Goal: Task Accomplishment & Management: Manage account settings

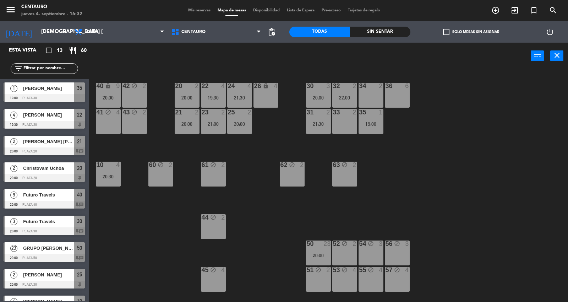
click at [361, 31] on div "Sin sentar" at bounding box center [380, 32] width 61 height 11
click at [342, 31] on div "Todas" at bounding box center [319, 32] width 61 height 11
click at [67, 29] on icon "arrow_drop_down" at bounding box center [65, 32] width 9 height 9
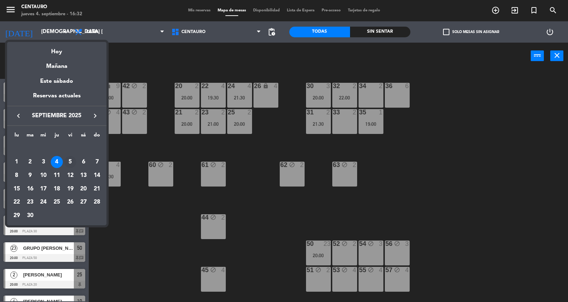
click at [71, 161] on div "5" at bounding box center [70, 162] width 12 height 12
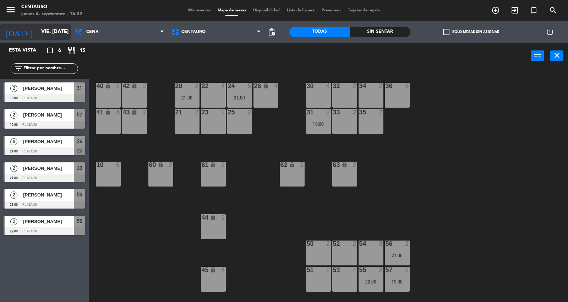
click at [59, 26] on input "vie. [DATE]" at bounding box center [72, 31] width 69 height 13
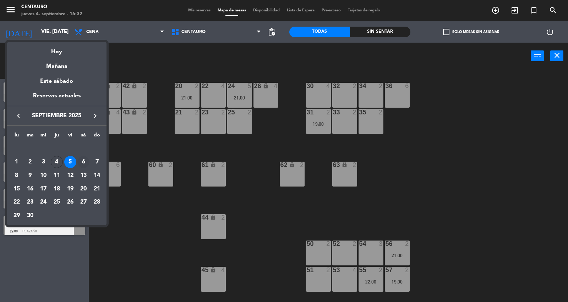
click at [80, 162] on div "6" at bounding box center [83, 162] width 12 height 12
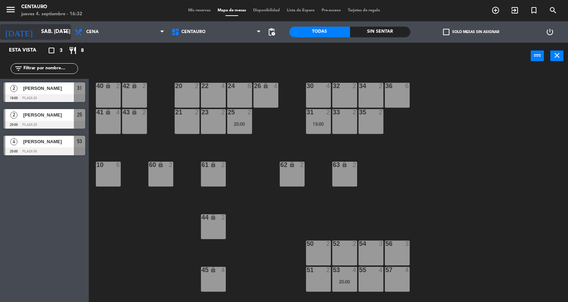
click at [45, 27] on input "sáb. [DATE]" at bounding box center [72, 31] width 69 height 13
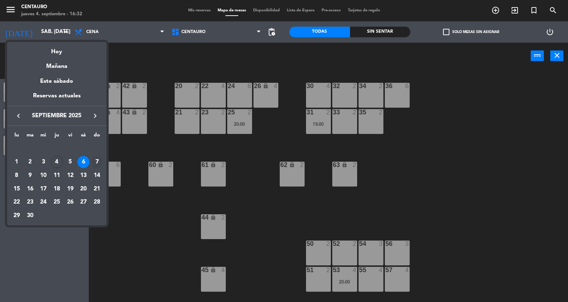
click at [92, 159] on div "7" at bounding box center [97, 162] width 12 height 12
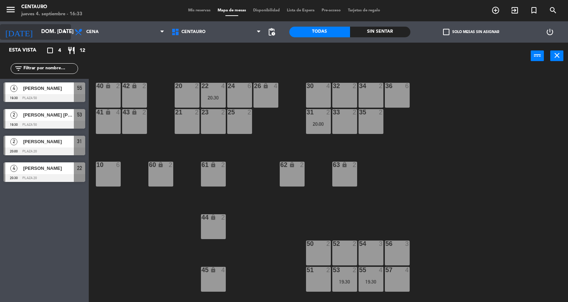
click at [61, 27] on input "dom. [DATE]" at bounding box center [72, 31] width 69 height 13
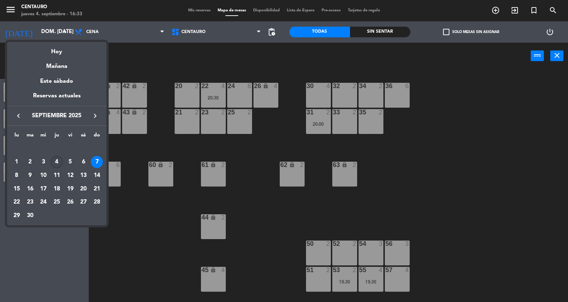
click at [58, 162] on div "4" at bounding box center [57, 162] width 12 height 12
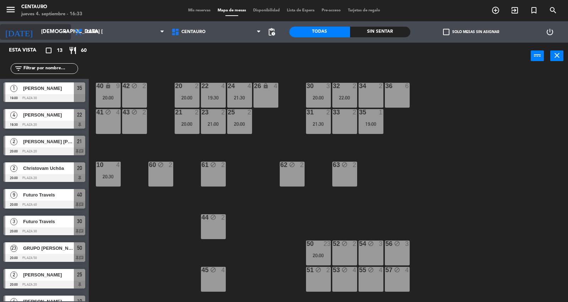
click at [56, 29] on input "[DEMOGRAPHIC_DATA] [DATE]" at bounding box center [72, 31] width 69 height 13
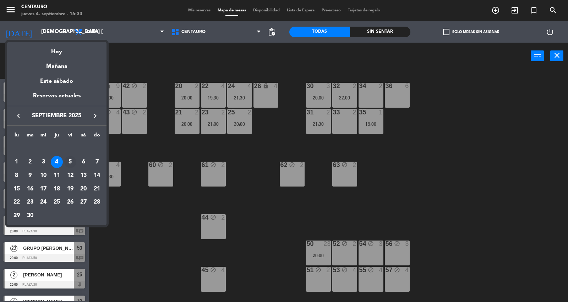
click at [69, 157] on div "5" at bounding box center [70, 162] width 12 height 12
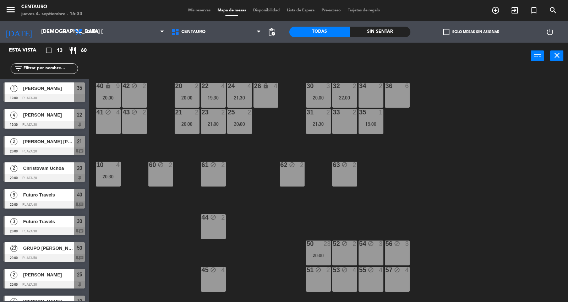
type input "vie. [DATE]"
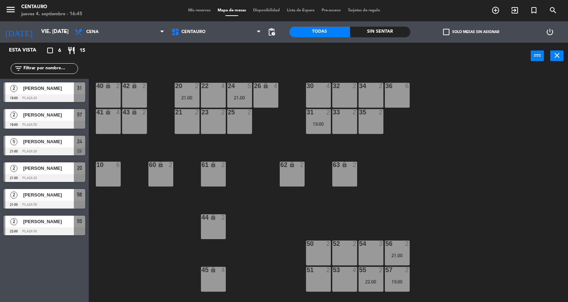
click at [190, 8] on div "Mis reservas Mapa de mesas Disponibilidad Lista de Espera Pre-acceso Tarjetas d…" at bounding box center [284, 10] width 199 height 6
click at [190, 9] on span "Mis reservas" at bounding box center [199, 11] width 29 height 4
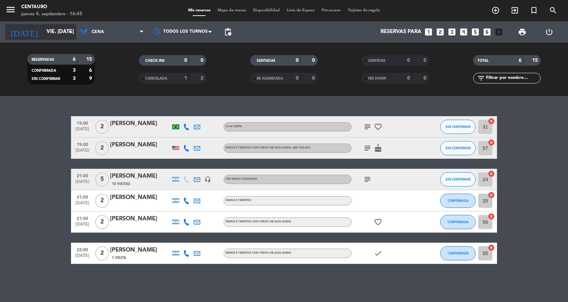
click at [57, 34] on input "vie. [DATE]" at bounding box center [77, 31] width 69 height 13
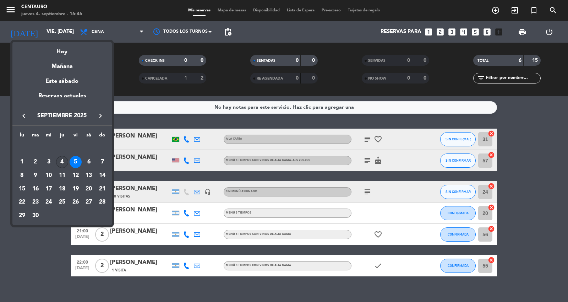
click at [66, 160] on div "4" at bounding box center [62, 162] width 12 height 12
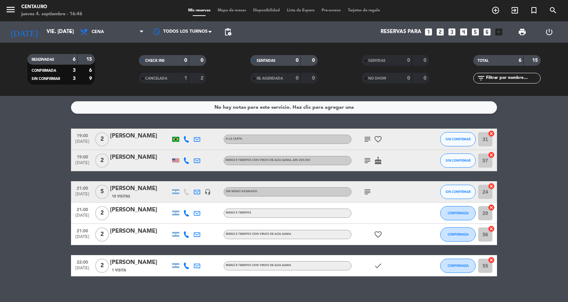
type input "[DEMOGRAPHIC_DATA] [DATE]"
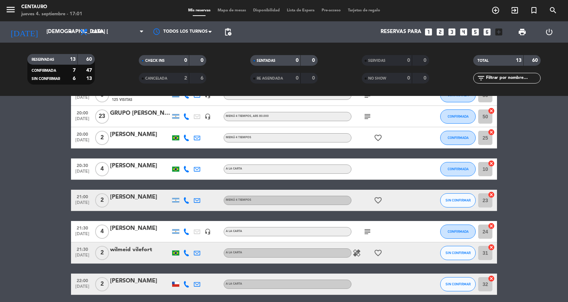
scroll to position [199, 0]
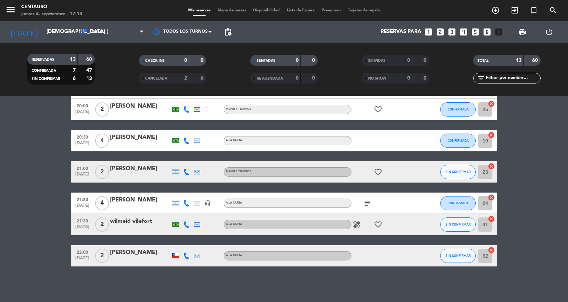
click at [221, 9] on span "Mapa de mesas" at bounding box center [232, 11] width 36 height 4
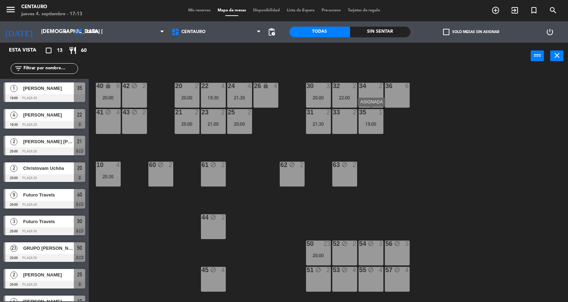
click at [374, 116] on div "35 1 19:00" at bounding box center [371, 121] width 25 height 25
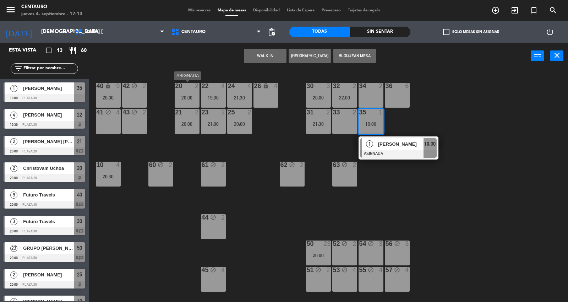
click at [188, 95] on div "20:00" at bounding box center [187, 97] width 25 height 5
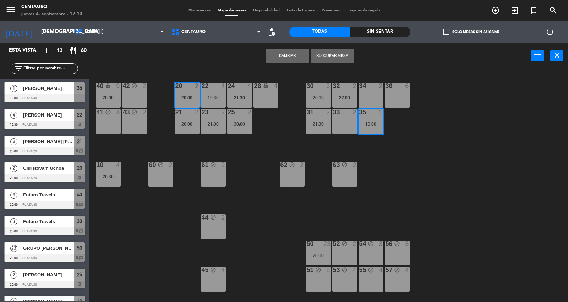
click at [279, 56] on button "Cambiar" at bounding box center [287, 56] width 43 height 14
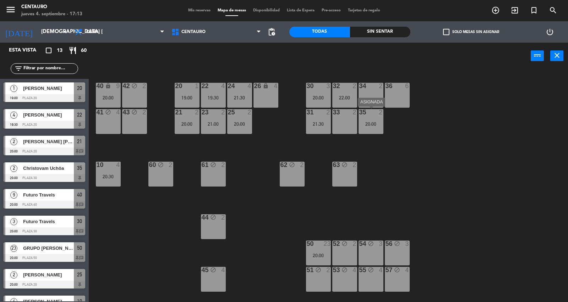
click at [366, 119] on div "35 2 20:00" at bounding box center [371, 121] width 25 height 25
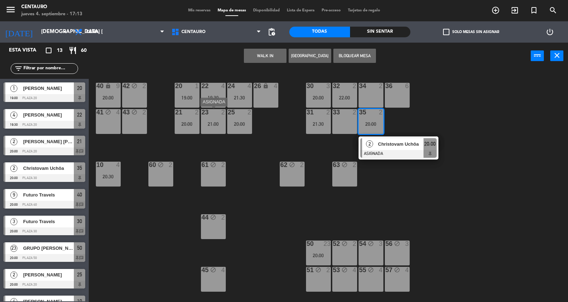
click at [219, 123] on div "21:00" at bounding box center [213, 123] width 25 height 5
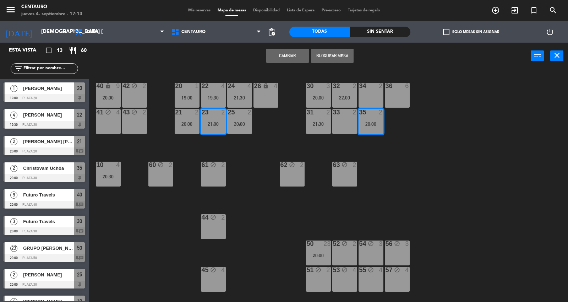
click at [274, 52] on button "Cambiar" at bounding box center [287, 56] width 43 height 14
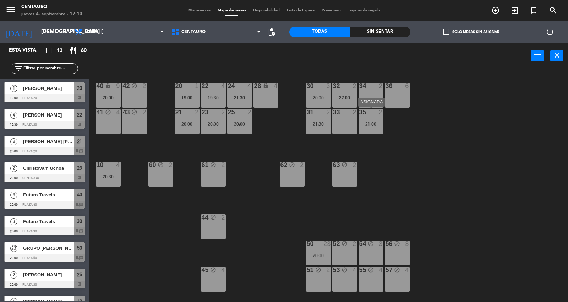
click at [372, 113] on div at bounding box center [371, 112] width 12 height 6
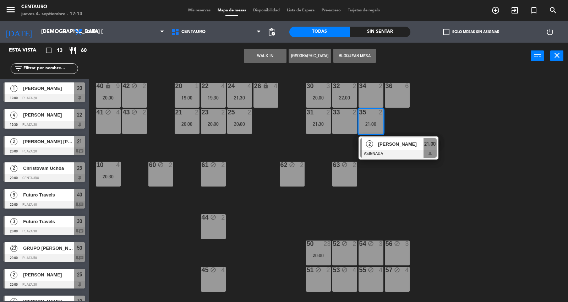
click at [338, 121] on div "33 2" at bounding box center [344, 121] width 25 height 25
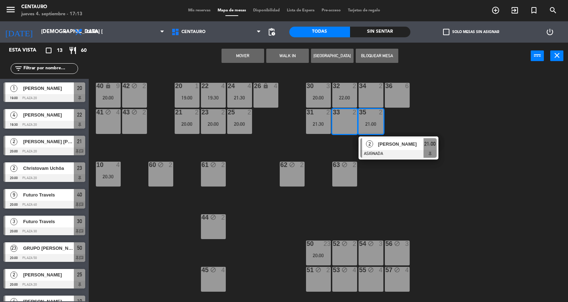
click at [230, 58] on button "Mover" at bounding box center [243, 56] width 43 height 14
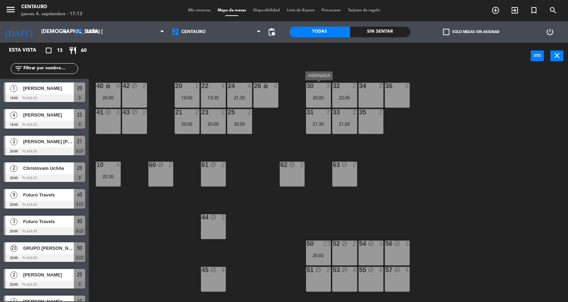
click at [321, 94] on div "30 3 20:00" at bounding box center [318, 95] width 25 height 25
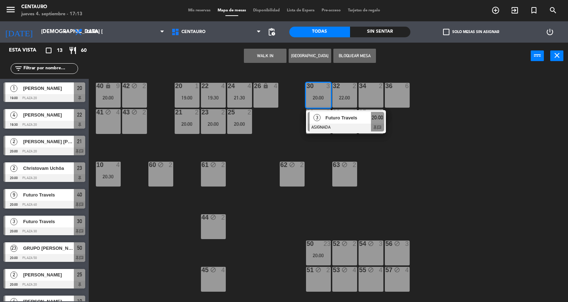
click at [234, 81] on div "20 1 19:00 22 4 19:30 24 4 21:30 26 lock 4 40 lock 9 20:00 42 block 2 30 3 20:0…" at bounding box center [331, 186] width 474 height 233
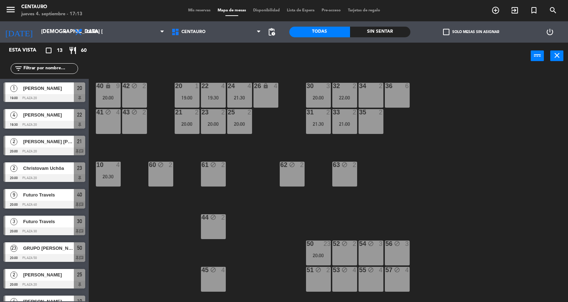
click at [234, 88] on div at bounding box center [240, 86] width 12 height 6
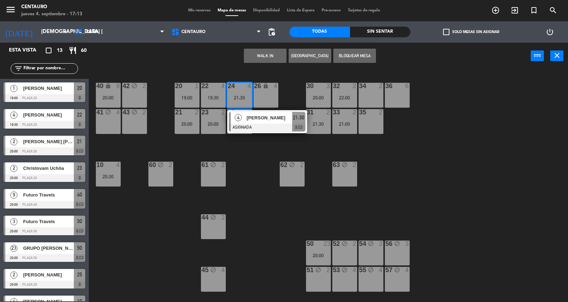
click at [271, 162] on div "20 1 19:00 22 4 19:30 24 4 21:30 4 [PERSON_NAME] ASIGNADA 21:30 chat 26 lock 4 …" at bounding box center [331, 186] width 474 height 233
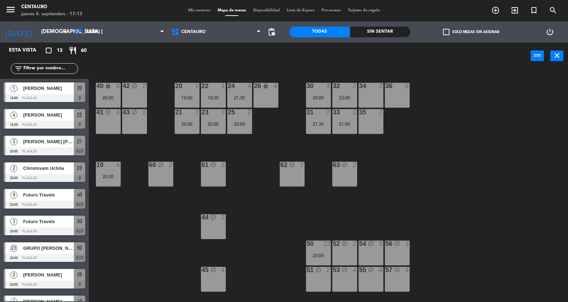
click at [246, 97] on div "21:30" at bounding box center [239, 97] width 25 height 5
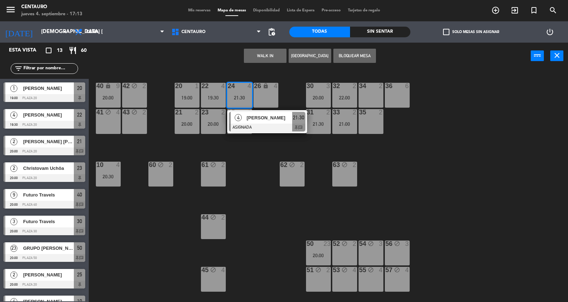
click at [320, 91] on div "30 3 20:00" at bounding box center [318, 95] width 25 height 25
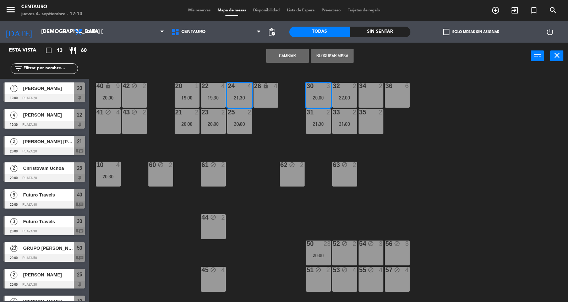
click at [274, 52] on button "Cambiar" at bounding box center [287, 56] width 43 height 14
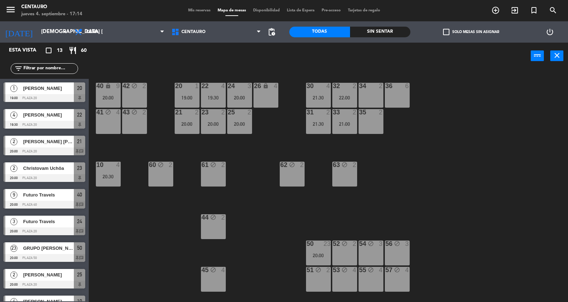
click at [187, 10] on span "Mis reservas" at bounding box center [199, 11] width 29 height 4
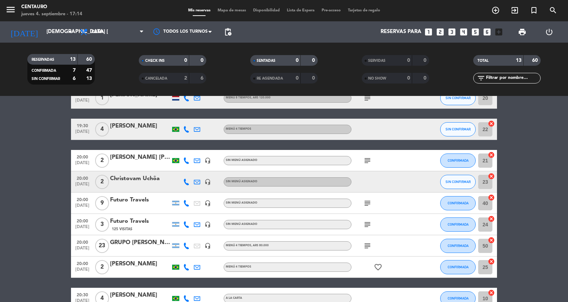
scroll to position [1, 0]
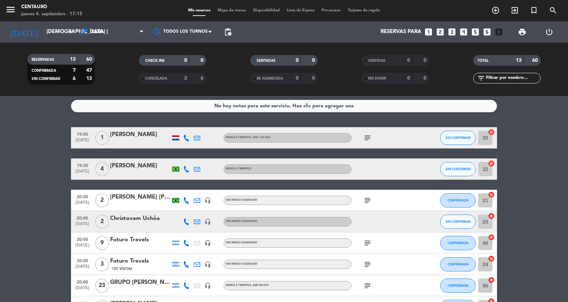
click at [374, 283] on div "subject" at bounding box center [384, 285] width 64 height 21
click at [366, 285] on icon "subject" at bounding box center [367, 285] width 9 height 9
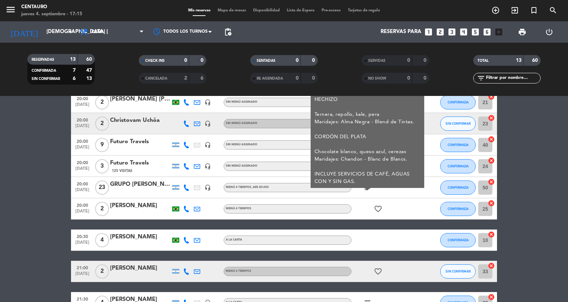
scroll to position [0, 0]
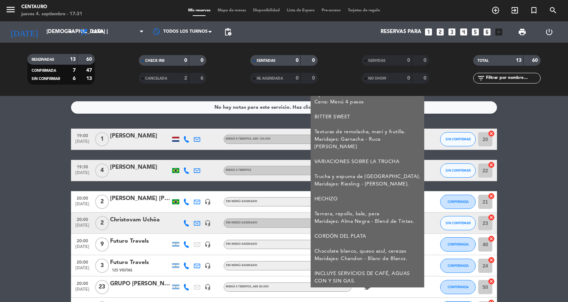
click at [13, 126] on div "No hay notas para este servicio. Haz clic para agregar una 19:00 [DATE] 1 [PERS…" at bounding box center [284, 199] width 568 height 206
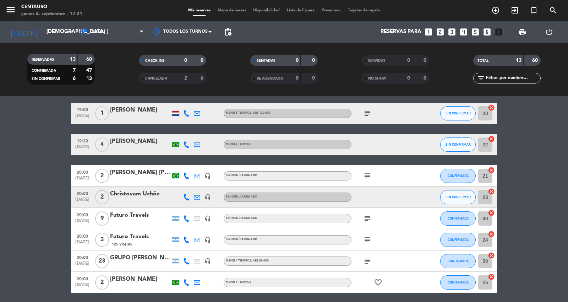
scroll to position [39, 0]
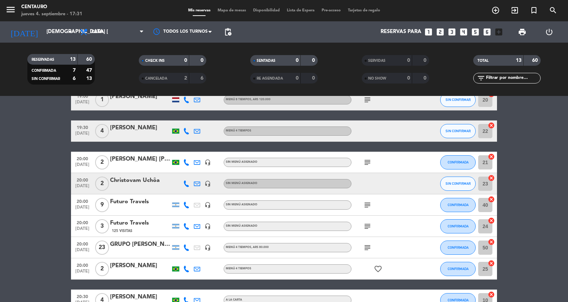
click at [375, 242] on div "subject" at bounding box center [384, 247] width 64 height 21
click at [370, 253] on div "subject" at bounding box center [384, 247] width 64 height 21
drag, startPoint x: 371, startPoint y: 253, endPoint x: 375, endPoint y: 254, distance: 4.0
click at [372, 253] on div "subject" at bounding box center [384, 247] width 64 height 21
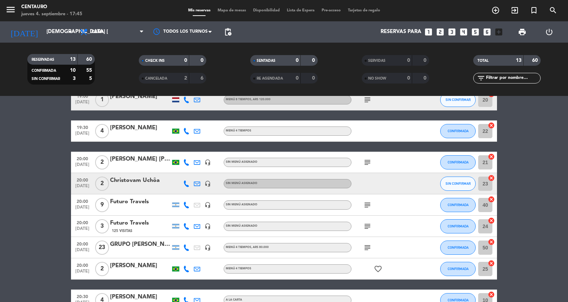
click at [239, 9] on span "Mapa de mesas" at bounding box center [232, 11] width 36 height 4
